Goal: Task Accomplishment & Management: Use online tool/utility

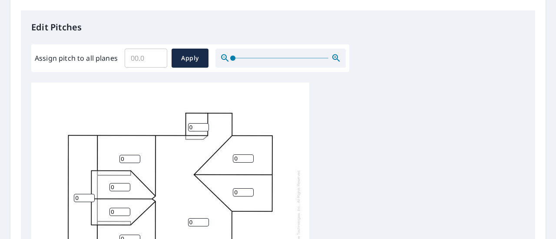
scroll to position [223, 0]
click at [152, 63] on input "Assign pitch to all planes" at bounding box center [146, 58] width 43 height 24
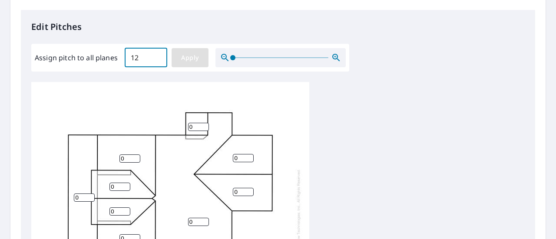
type input "12"
click at [192, 59] on span "Apply" at bounding box center [189, 58] width 23 height 11
type input "12"
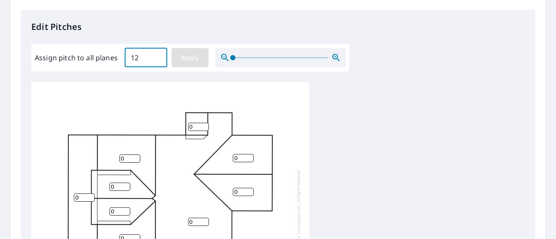
type input "12"
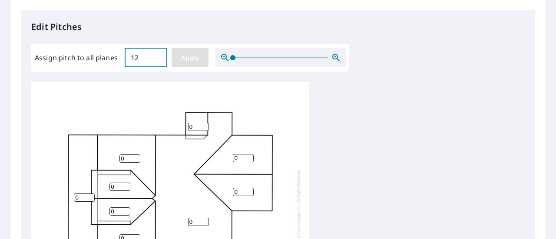
type input "12"
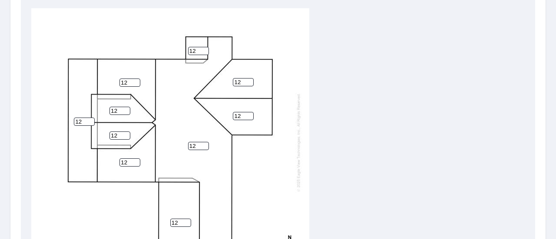
scroll to position [447, 0]
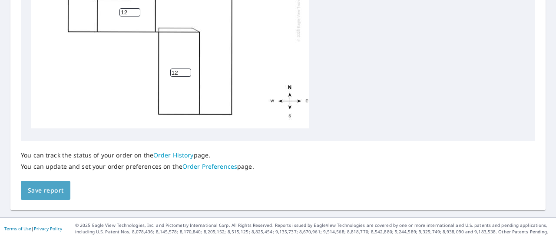
click at [63, 191] on button "Save report" at bounding box center [45, 191] width 49 height 20
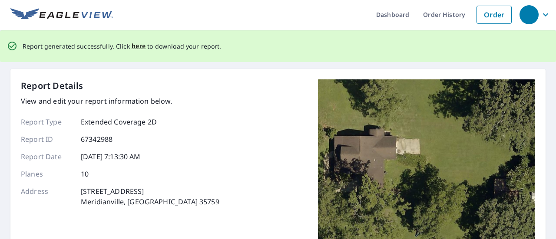
scroll to position [2, 0]
click at [140, 50] on span "here" at bounding box center [139, 45] width 14 height 11
